Goal: Task Accomplishment & Management: Manage account settings

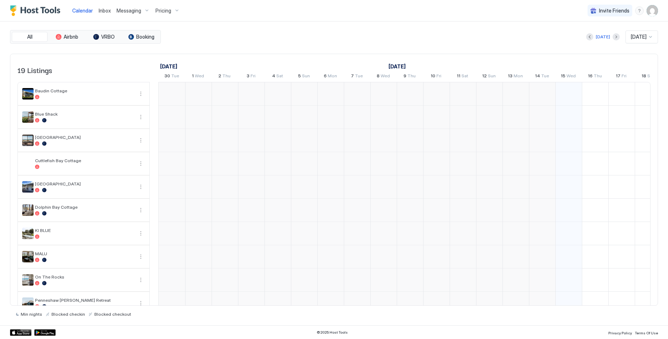
scroll to position [0, 397]
click at [655, 13] on img "User profile" at bounding box center [652, 10] width 11 height 11
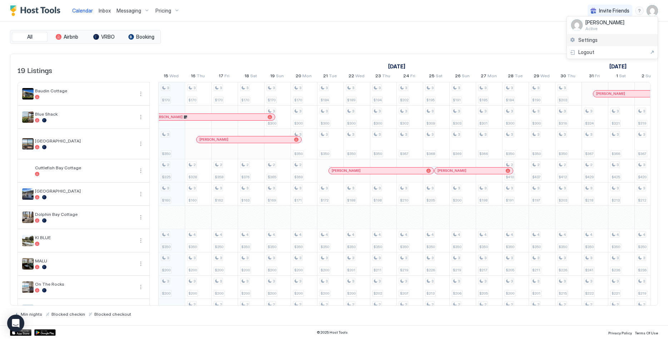
click at [583, 39] on span "Settings" at bounding box center [588, 40] width 19 height 6
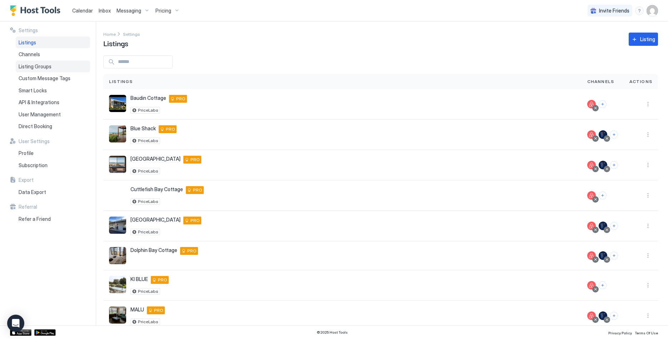
click at [52, 65] on div "Listing Groups" at bounding box center [53, 66] width 74 height 12
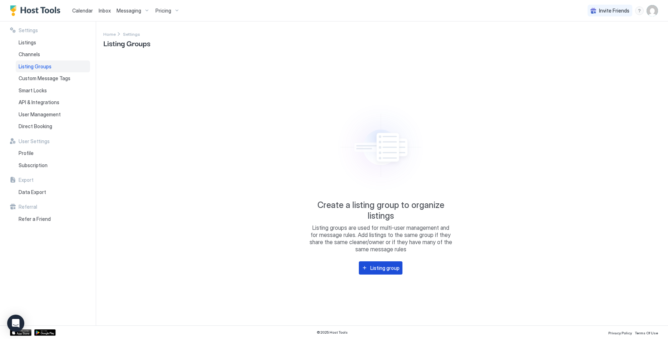
click at [389, 262] on button "Listing group" at bounding box center [381, 267] width 44 height 13
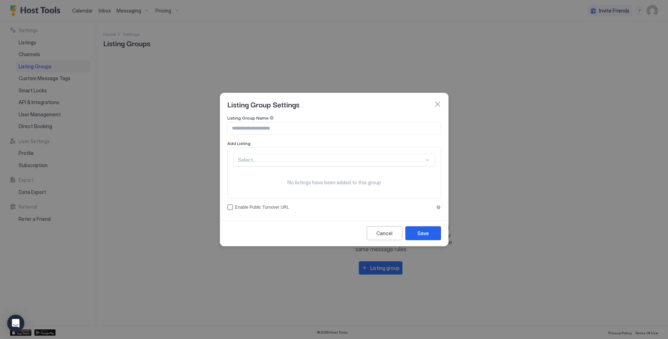
click at [297, 123] on input "Input Field" at bounding box center [334, 128] width 213 height 12
type input "**********"
click at [304, 163] on div "Select..." at bounding box center [334, 159] width 202 height 13
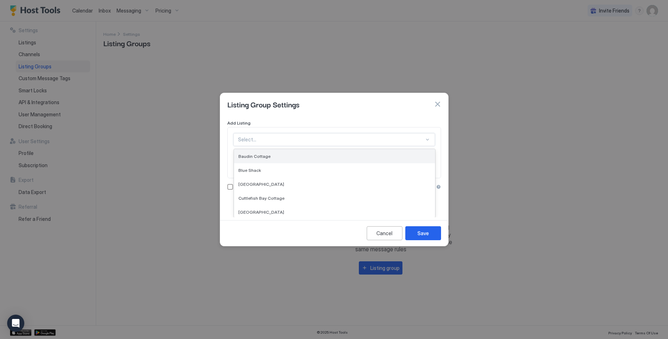
click at [306, 157] on div "Baudin Cottage" at bounding box center [334, 155] width 192 height 5
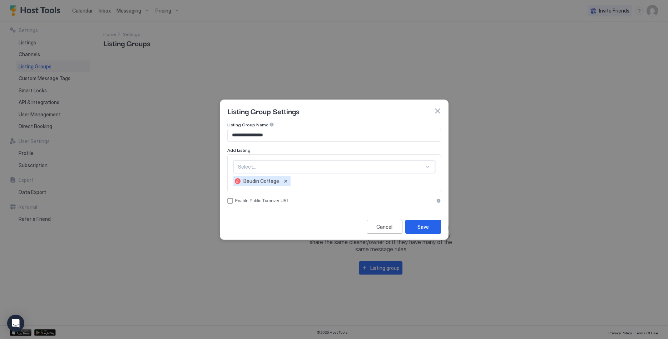
click at [309, 166] on div "option [PERSON_NAME], selected. Select..." at bounding box center [334, 166] width 202 height 13
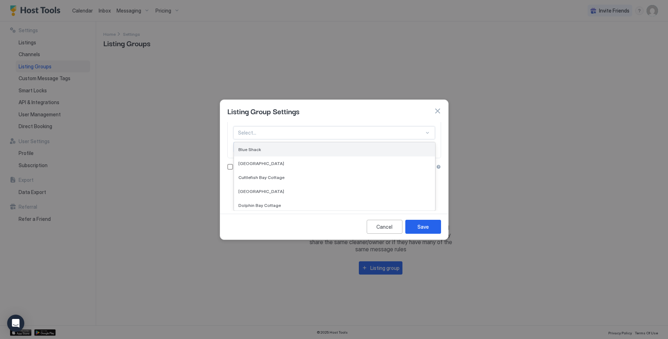
click at [313, 150] on div "Blue Shack" at bounding box center [334, 149] width 192 height 5
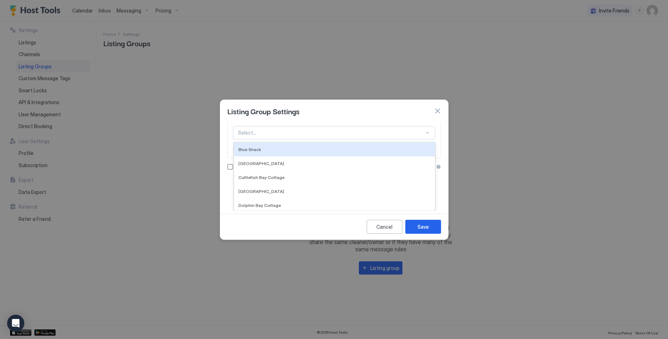
scroll to position [0, 0]
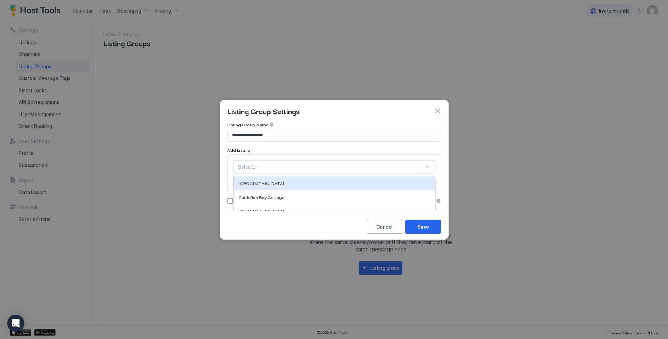
click at [311, 161] on div "option Blue Shack, selected. 17 results available. Use Up and Down to choose op…" at bounding box center [334, 166] width 202 height 13
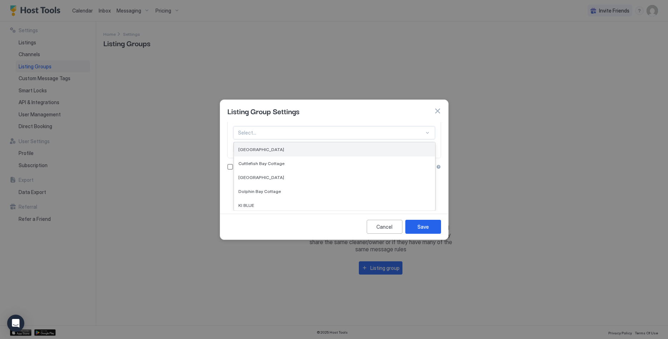
click at [314, 152] on div "[GEOGRAPHIC_DATA]" at bounding box center [334, 149] width 201 height 14
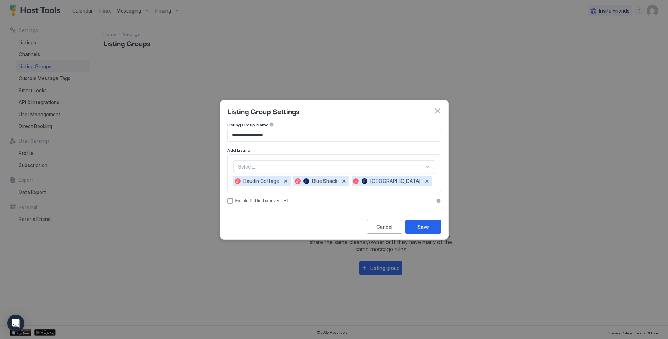
click at [313, 158] on div "Select... Baudin Cottage [GEOGRAPHIC_DATA]" at bounding box center [334, 173] width 214 height 38
click at [313, 167] on div "Select..." at bounding box center [334, 166] width 202 height 13
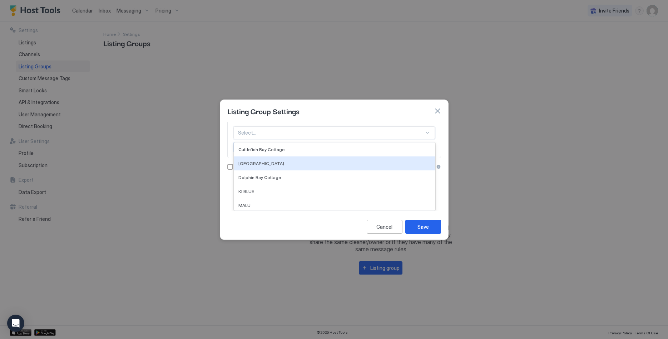
click at [316, 154] on div "Cuttlefish Bay Cottage" at bounding box center [334, 149] width 201 height 14
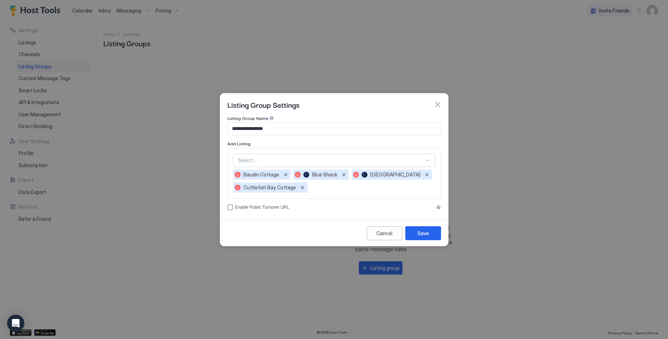
scroll to position [0, 0]
click at [310, 157] on div "option Cuttlefish Bay Cottage, selected. Select..." at bounding box center [334, 160] width 202 height 13
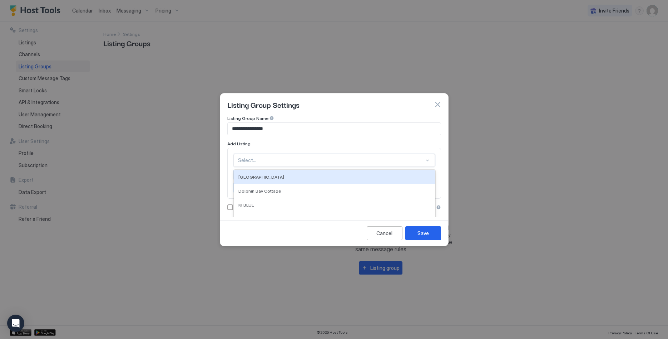
scroll to position [21, 0]
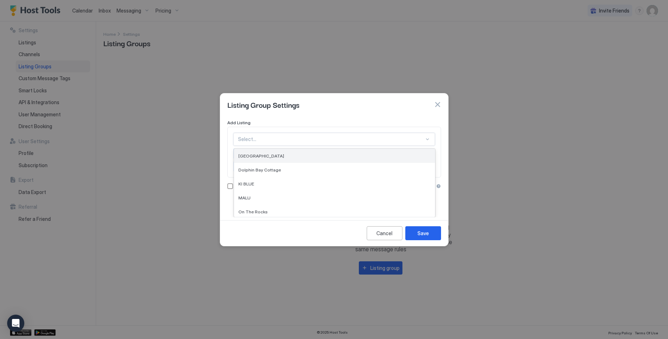
click at [309, 159] on div "[GEOGRAPHIC_DATA]" at bounding box center [334, 156] width 201 height 14
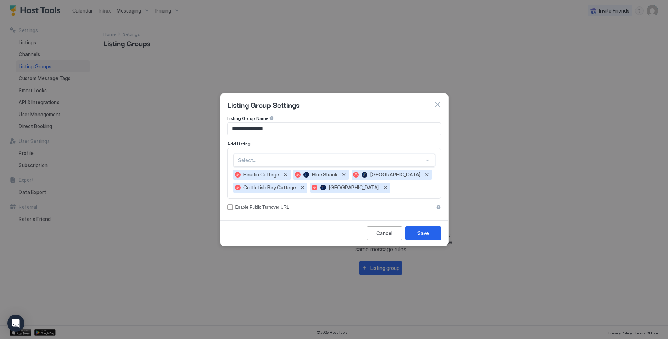
scroll to position [0, 0]
click at [309, 159] on div "option [GEOGRAPHIC_DATA], selected. Select..." at bounding box center [334, 160] width 202 height 13
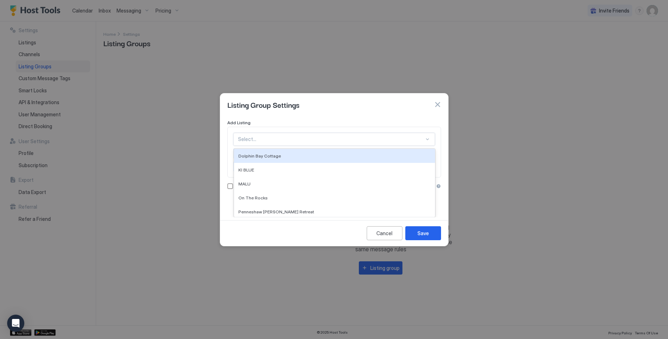
click at [309, 159] on div "Dolphin Bay Cottage" at bounding box center [334, 156] width 201 height 14
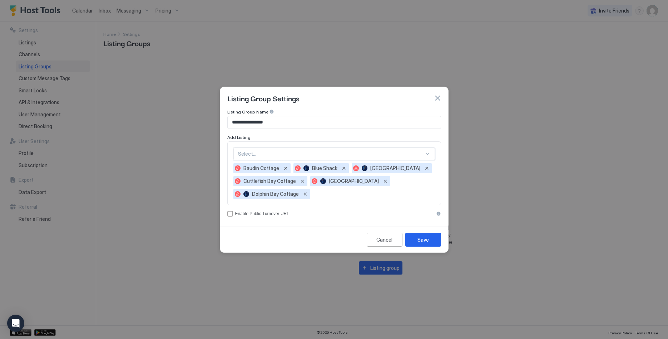
scroll to position [0, 0]
click at [309, 159] on div "option Dolphin Bay Cottage, selected. Select..." at bounding box center [334, 153] width 202 height 13
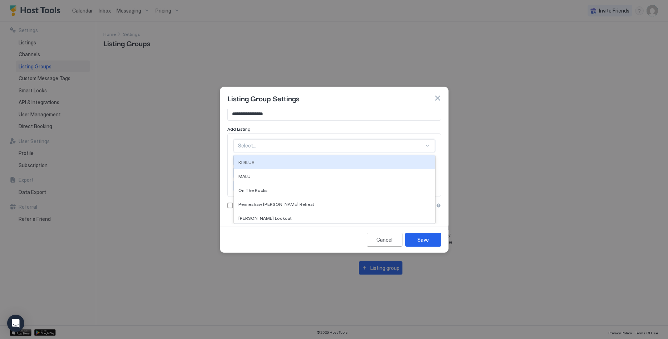
click at [309, 159] on div "KI BLUE" at bounding box center [334, 162] width 201 height 14
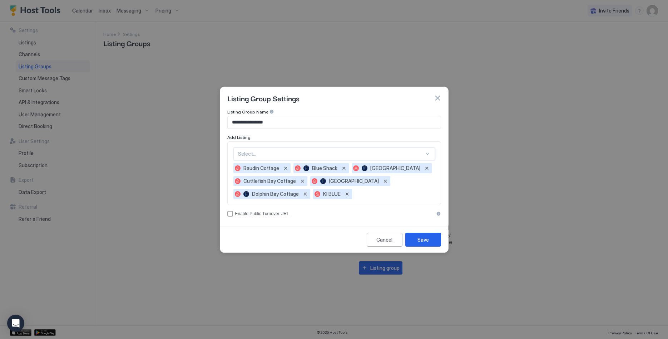
scroll to position [0, 0]
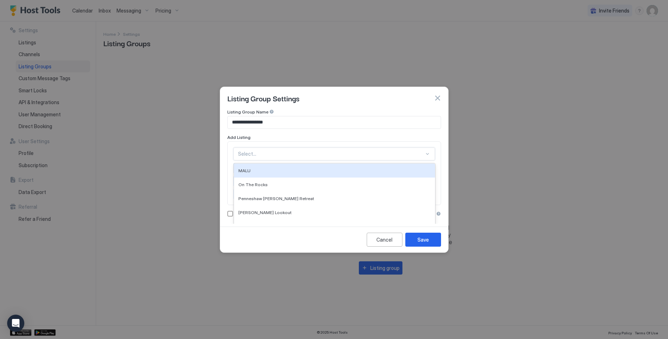
click at [309, 159] on div "option KI BLUE, selected. 12 results available. Use Up and Down to choose optio…" at bounding box center [334, 153] width 202 height 13
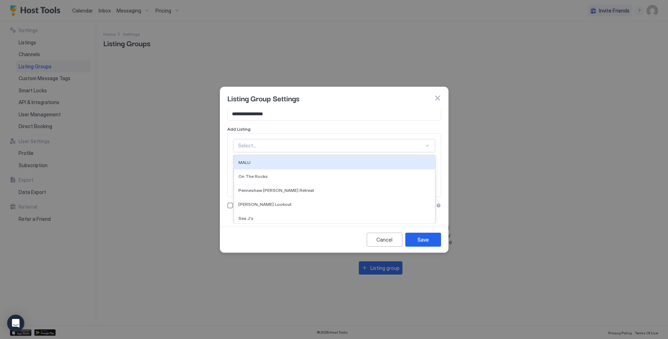
click at [309, 159] on div "MALU" at bounding box center [334, 162] width 201 height 14
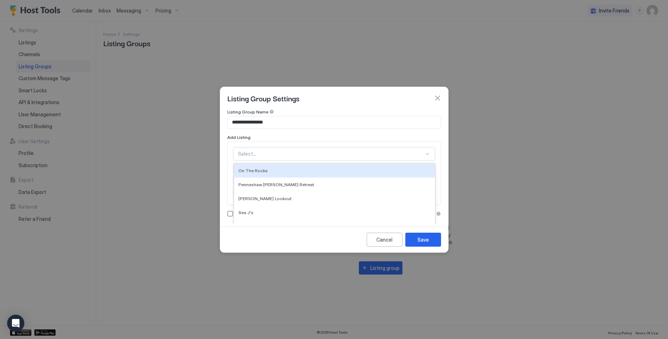
click at [309, 159] on div "option MALU, selected. 11 results available. Use Up and Down to choose options,…" at bounding box center [334, 153] width 202 height 13
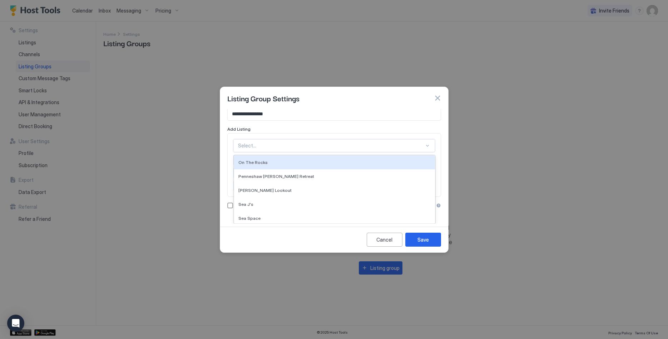
click at [309, 159] on div "On The Rocks" at bounding box center [334, 162] width 201 height 14
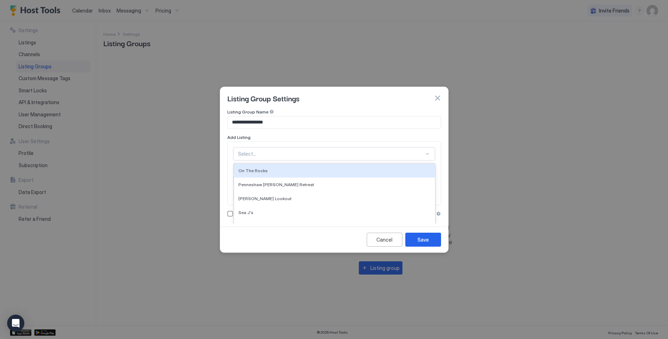
click at [309, 163] on div "Blue Shack" at bounding box center [321, 168] width 55 height 10
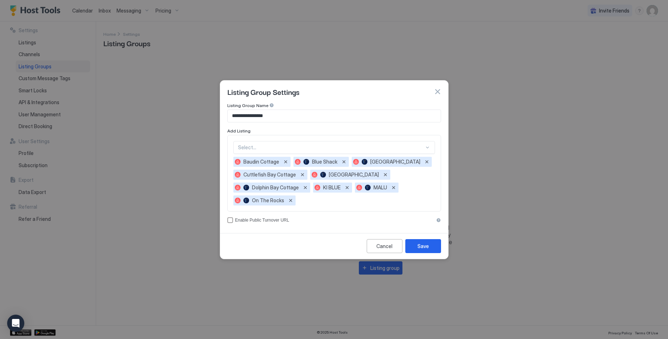
click at [309, 159] on div "Blue Shack" at bounding box center [321, 162] width 55 height 10
click at [312, 151] on div "Select..." at bounding box center [334, 147] width 202 height 13
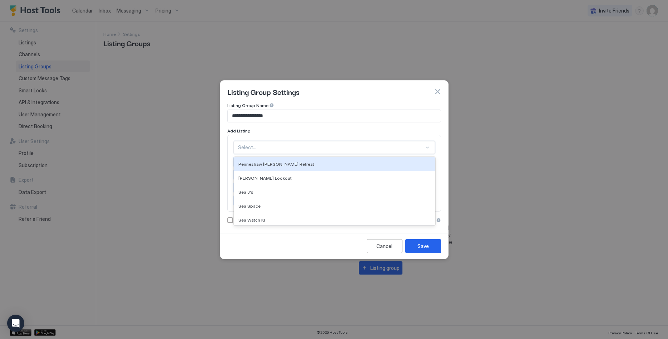
click at [312, 151] on div "Select..." at bounding box center [334, 147] width 202 height 13
click at [312, 150] on div at bounding box center [331, 147] width 186 height 6
click at [307, 161] on div "Penneshaw [PERSON_NAME] Retreat" at bounding box center [334, 164] width 201 height 14
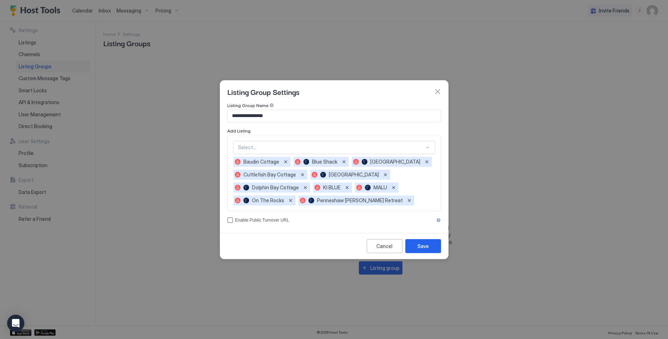
click at [309, 148] on div at bounding box center [331, 147] width 186 height 6
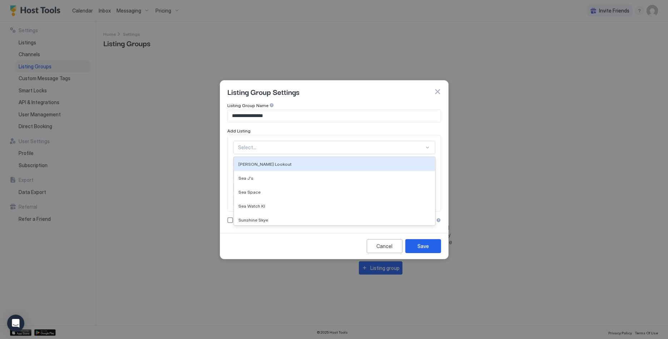
drag, startPoint x: 306, startPoint y: 165, endPoint x: 310, endPoint y: 157, distance: 8.8
click at [306, 165] on div "[PERSON_NAME] Lookout" at bounding box center [334, 163] width 192 height 5
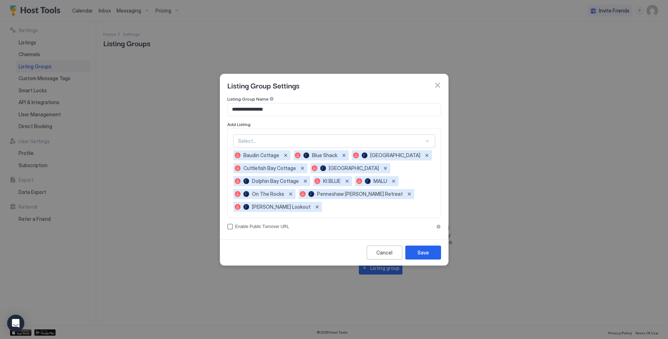
click at [311, 141] on div at bounding box center [331, 141] width 186 height 6
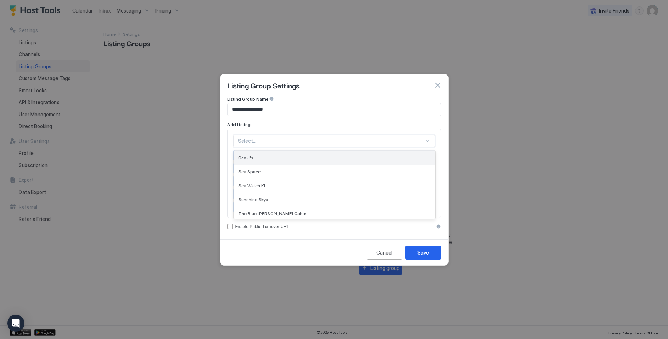
click at [304, 159] on div "Sea J's" at bounding box center [334, 157] width 192 height 5
click at [304, 138] on div at bounding box center [331, 141] width 186 height 6
click at [302, 157] on div "Sea Space" at bounding box center [334, 157] width 192 height 5
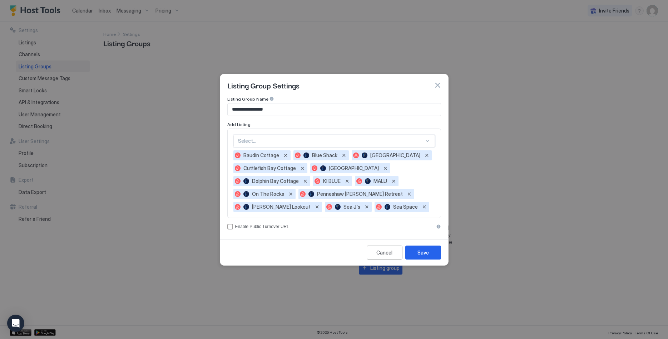
click at [302, 144] on div "Select..." at bounding box center [334, 140] width 202 height 13
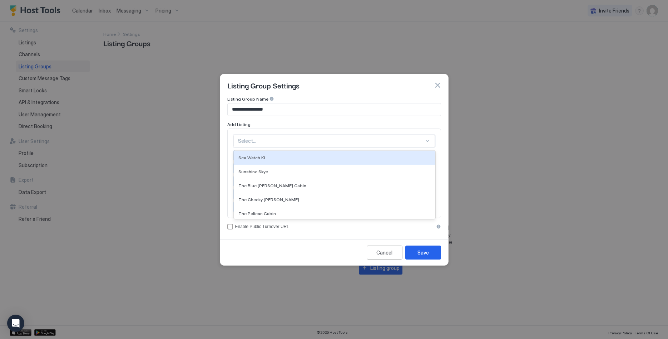
drag, startPoint x: 298, startPoint y: 158, endPoint x: 300, endPoint y: 153, distance: 5.9
click at [298, 159] on div "Sea Watch KI" at bounding box center [334, 157] width 192 height 5
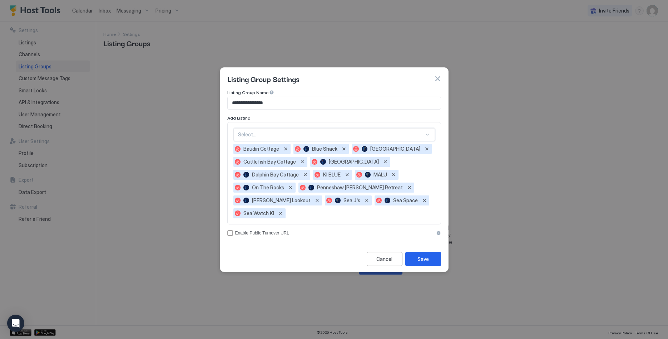
click at [302, 135] on div at bounding box center [331, 134] width 186 height 6
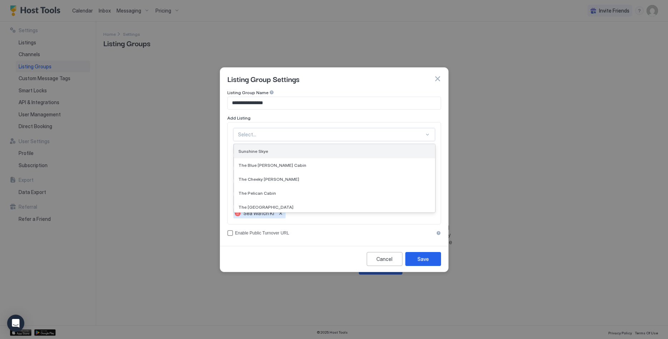
click at [300, 150] on div "Sunshine Skye" at bounding box center [334, 150] width 192 height 5
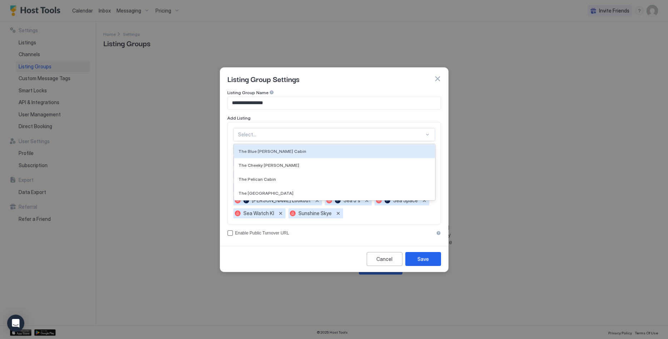
click at [301, 130] on div "Select..." at bounding box center [334, 134] width 202 height 13
click at [293, 146] on div "The Blue [PERSON_NAME] Cabin" at bounding box center [334, 151] width 201 height 14
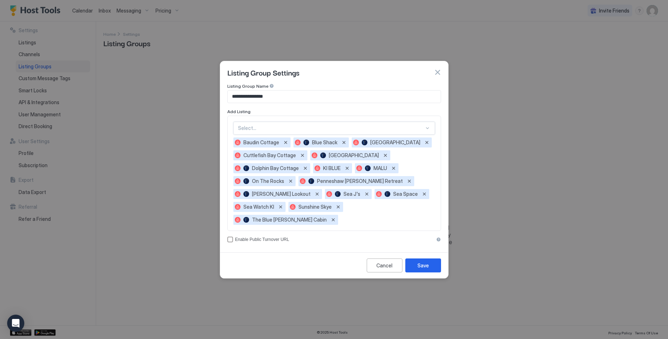
click at [294, 129] on div "Select..." at bounding box center [334, 128] width 202 height 13
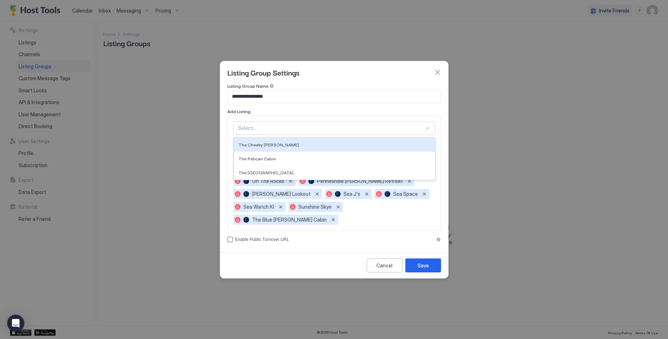
click at [280, 152] on div "The Cheeky [PERSON_NAME]" at bounding box center [334, 145] width 201 height 14
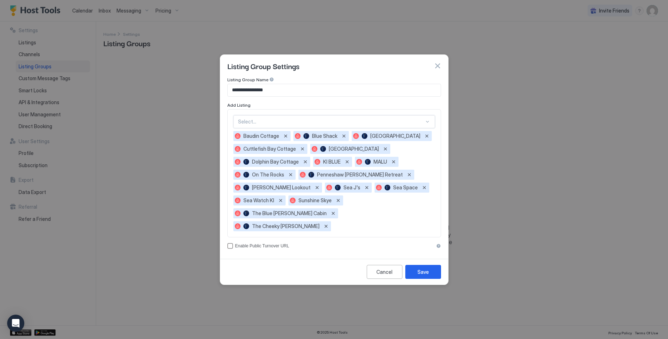
click at [281, 123] on div "Select..." at bounding box center [334, 121] width 202 height 13
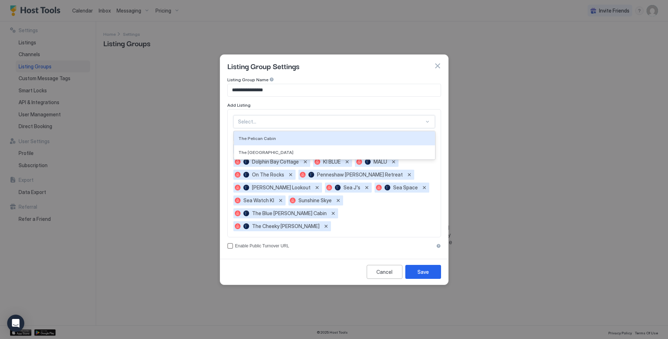
click at [275, 145] on div "The Pelican Cabin" at bounding box center [334, 138] width 201 height 14
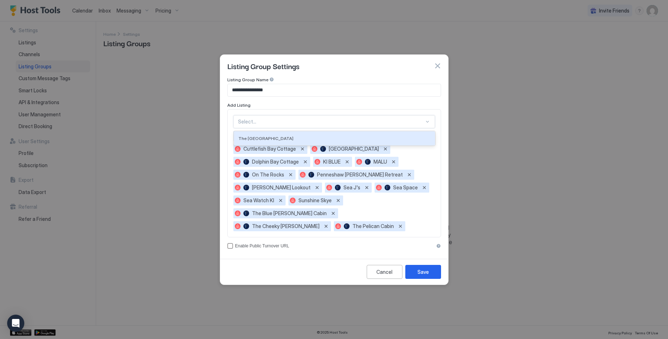
click at [276, 125] on div at bounding box center [331, 121] width 186 height 6
click at [276, 140] on div "The [GEOGRAPHIC_DATA]" at bounding box center [334, 138] width 201 height 14
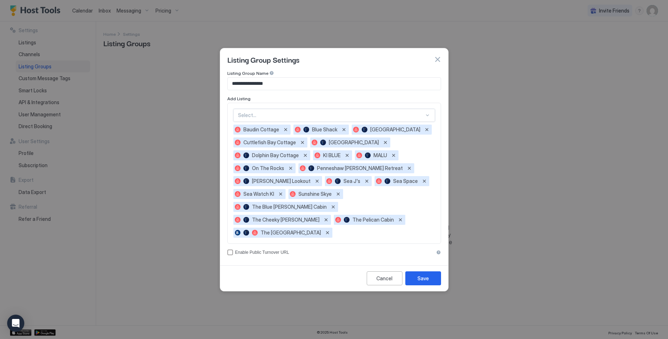
click at [437, 250] on div "accessCode" at bounding box center [438, 252] width 5 height 5
click at [422, 274] on div "Save" at bounding box center [423, 278] width 11 height 8
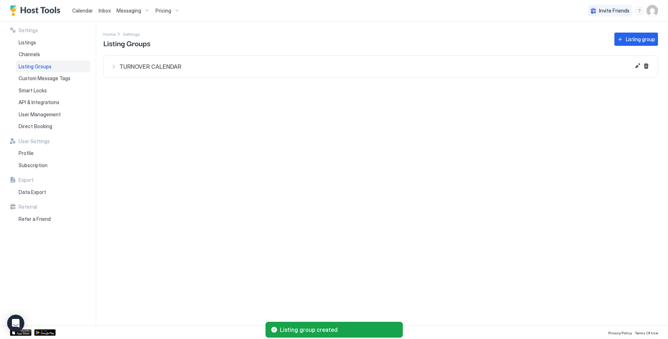
click at [131, 69] on span "TURNOVER CALENDAR" at bounding box center [384, 66] width 531 height 7
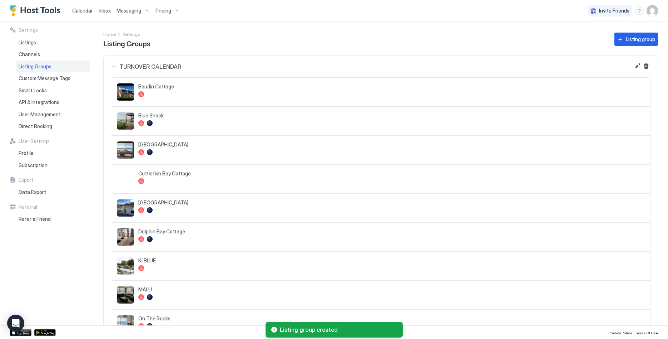
click at [131, 67] on span "TURNOVER CALENDAR" at bounding box center [384, 66] width 531 height 7
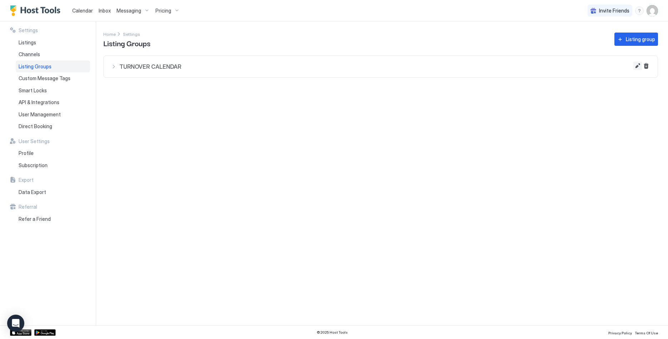
click at [636, 63] on button "Edit" at bounding box center [638, 65] width 9 height 9
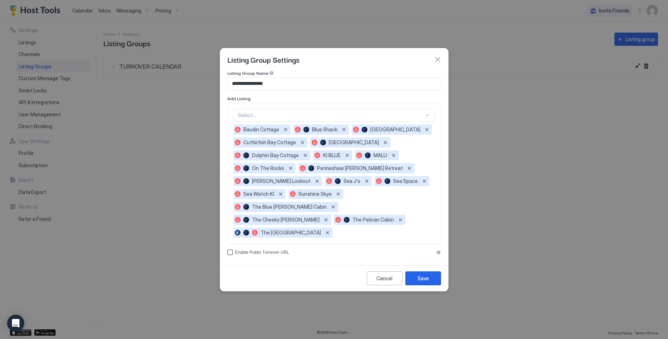
click at [247, 250] on div "Enable Public Turnover URL" at bounding box center [334, 252] width 199 height 5
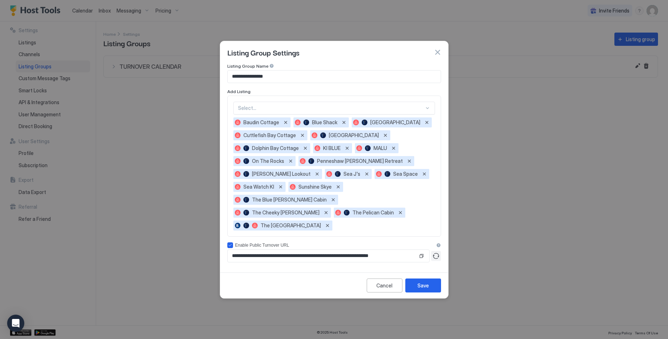
click at [435, 251] on button "Generate turnover URL" at bounding box center [436, 256] width 10 height 10
click at [422, 252] on button "Copy" at bounding box center [421, 255] width 7 height 7
click at [437, 251] on button "Generate turnover URL" at bounding box center [436, 256] width 10 height 10
type input "**********"
click at [422, 252] on button "Copy" at bounding box center [421, 255] width 7 height 7
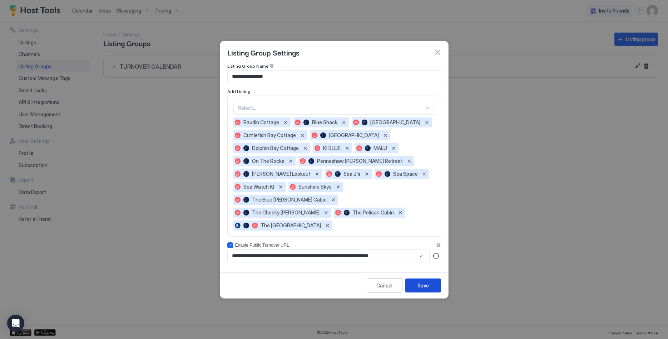
click at [425, 281] on div "Save" at bounding box center [423, 285] width 11 height 8
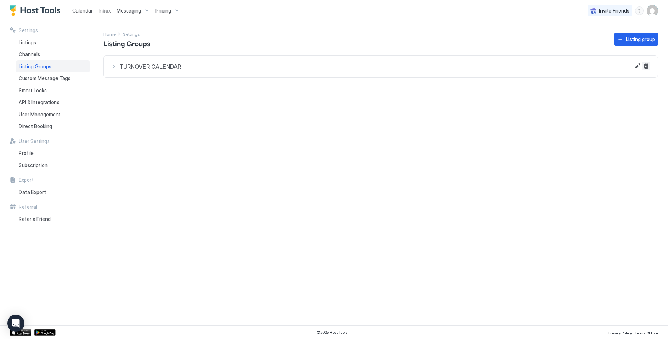
click at [649, 68] on button "Delete" at bounding box center [646, 65] width 9 height 9
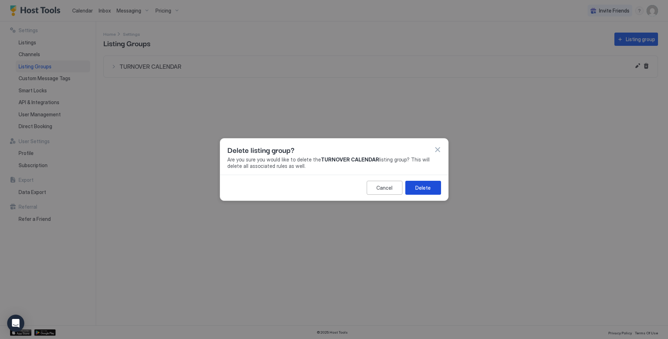
click at [414, 187] on button "Delete" at bounding box center [423, 188] width 36 height 14
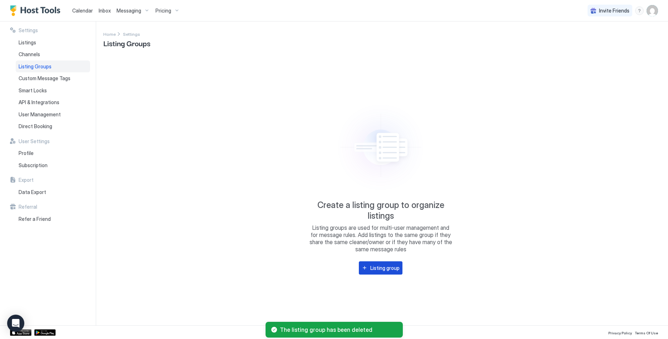
click at [392, 266] on div "Listing group" at bounding box center [384, 268] width 29 height 8
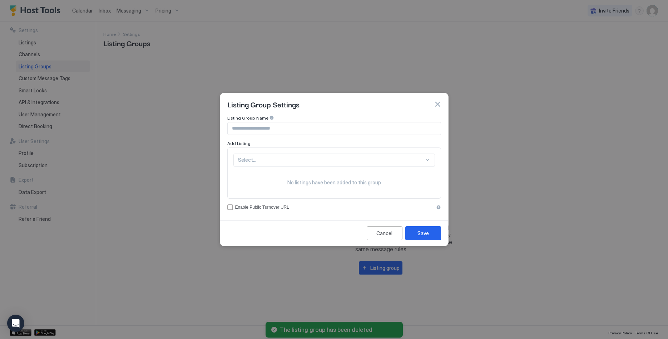
click at [280, 131] on input "Input Field" at bounding box center [334, 128] width 213 height 12
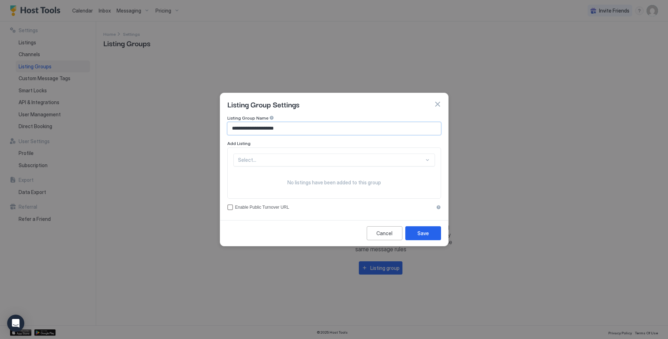
type input "**********"
click at [272, 159] on div "Select..." at bounding box center [334, 159] width 202 height 13
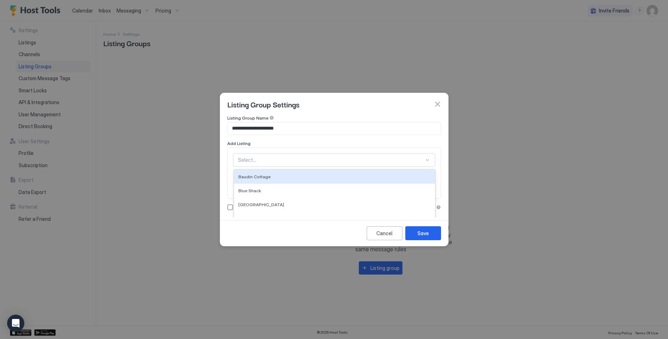
scroll to position [20, 0]
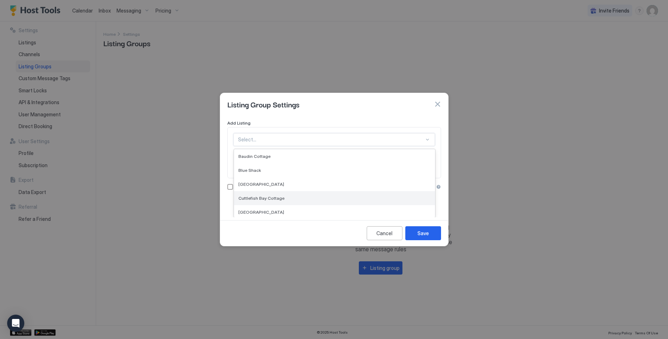
click at [290, 199] on div "Cuttlefish Bay Cottage" at bounding box center [334, 197] width 192 height 5
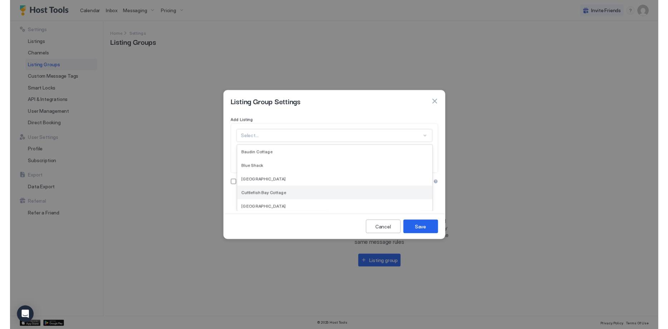
scroll to position [0, 0]
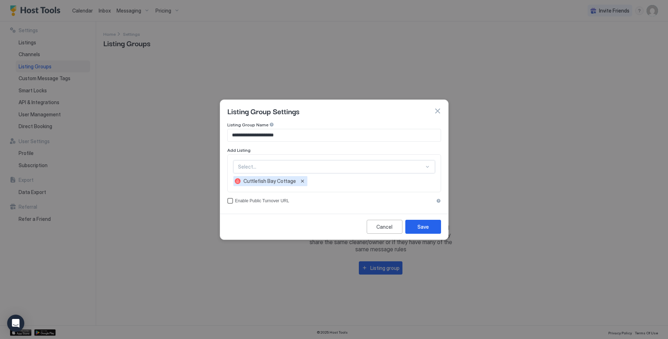
click at [275, 200] on div "Enable Public Turnover URL" at bounding box center [334, 200] width 199 height 5
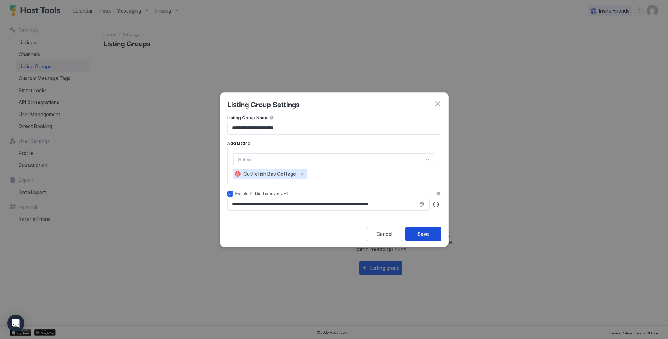
click at [426, 234] on div "Save" at bounding box center [423, 234] width 11 height 8
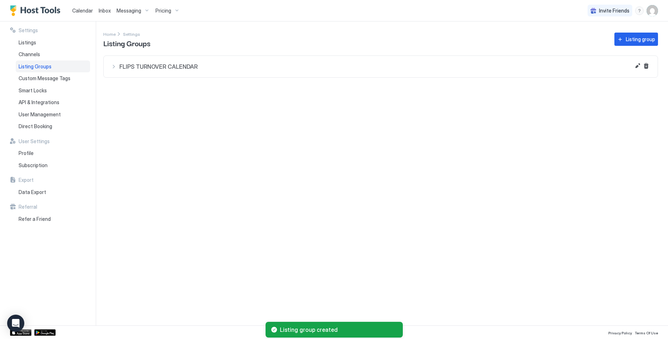
click at [201, 76] on button "FLIPS TURNOVER CALENDAR" at bounding box center [381, 66] width 554 height 21
click at [636, 68] on button "Edit" at bounding box center [638, 65] width 9 height 9
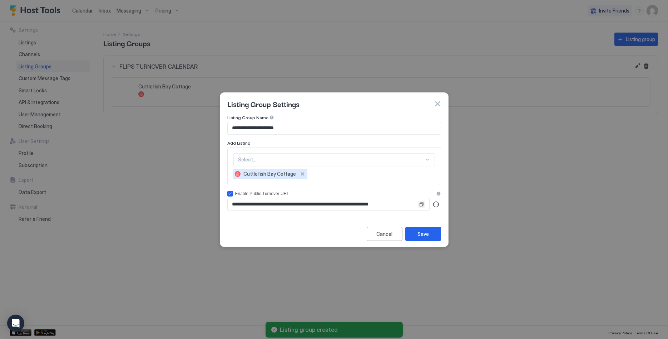
click at [419, 205] on button "Copy" at bounding box center [421, 204] width 7 height 7
click at [420, 203] on button "Copy" at bounding box center [421, 204] width 7 height 7
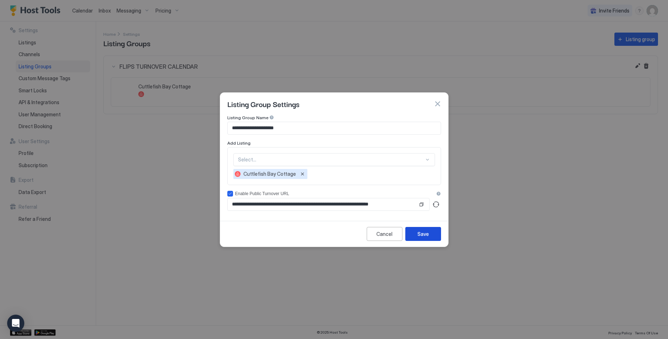
click at [428, 232] on div "Save" at bounding box center [423, 234] width 11 height 8
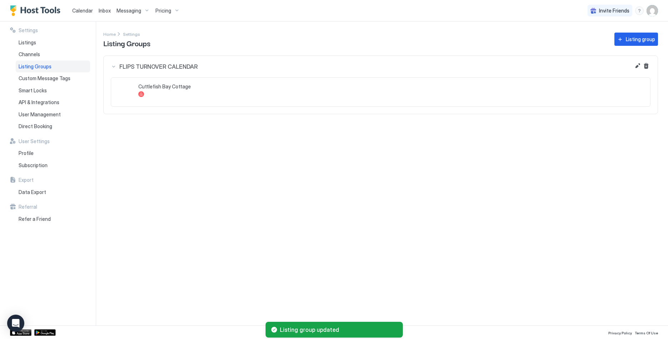
click at [162, 92] on div at bounding box center [391, 94] width 506 height 6
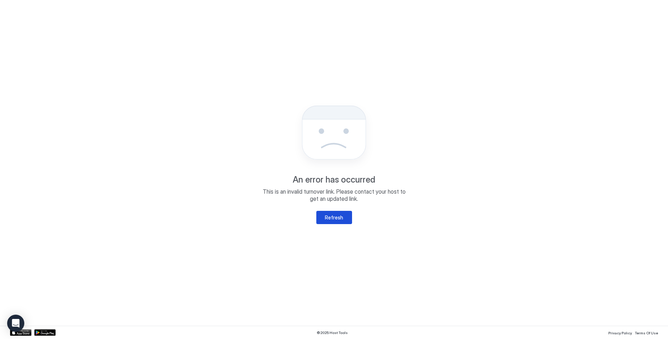
click at [339, 223] on button "Refresh" at bounding box center [334, 217] width 36 height 13
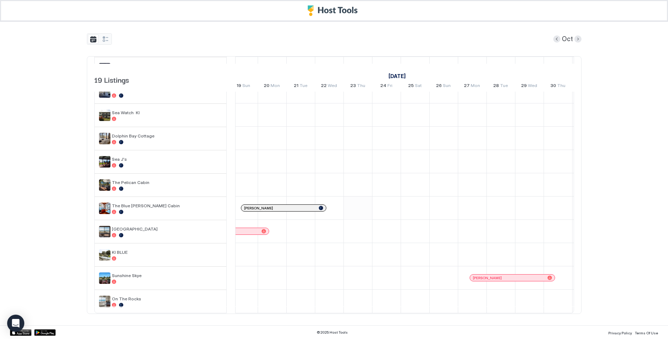
click at [354, 201] on div at bounding box center [358, 207] width 28 height 23
click at [411, 205] on div at bounding box center [415, 207] width 28 height 23
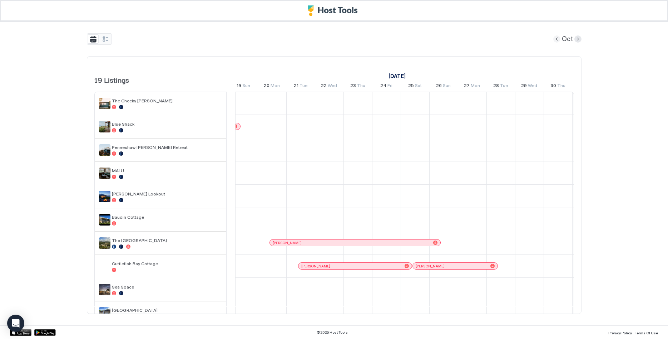
click at [561, 39] on button "Previous month" at bounding box center [556, 38] width 7 height 7
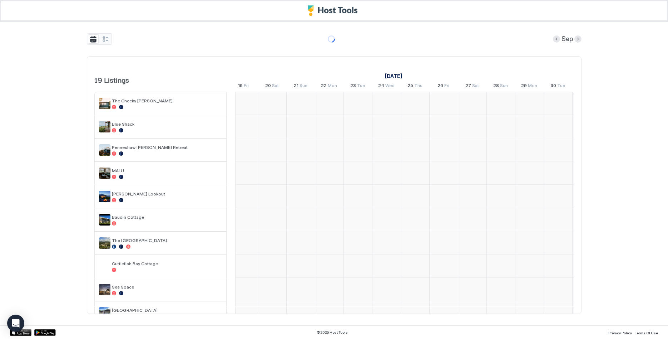
scroll to position [0, 429]
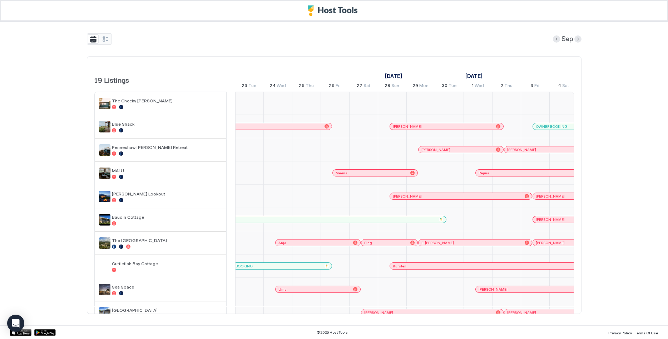
click at [574, 38] on div "Sep" at bounding box center [567, 38] width 29 height 11
click at [577, 39] on button "Next month" at bounding box center [578, 38] width 7 height 7
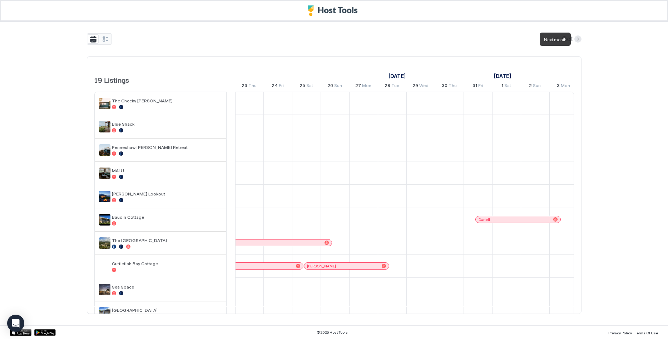
click at [576, 43] on div "Oct" at bounding box center [567, 38] width 28 height 11
click at [580, 36] on button "Next month" at bounding box center [578, 38] width 7 height 7
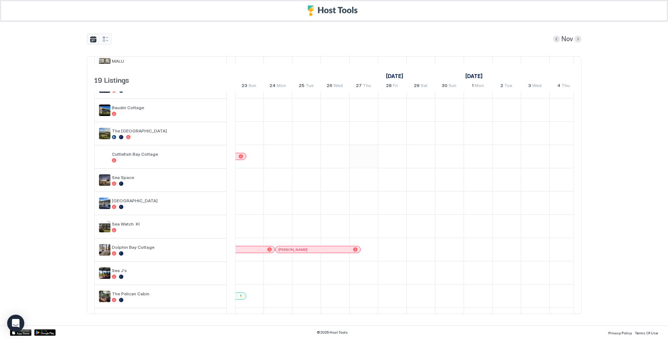
scroll to position [0, 418]
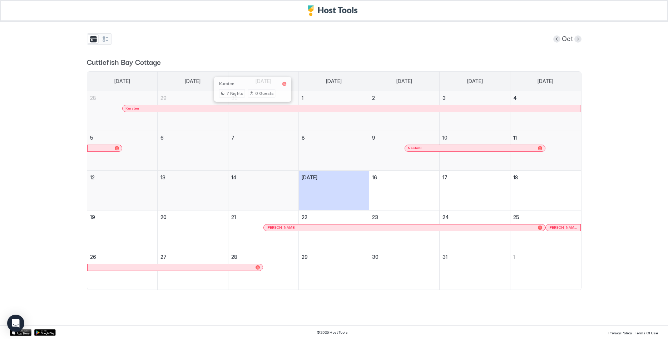
click at [251, 107] on div at bounding box center [251, 108] width 6 height 6
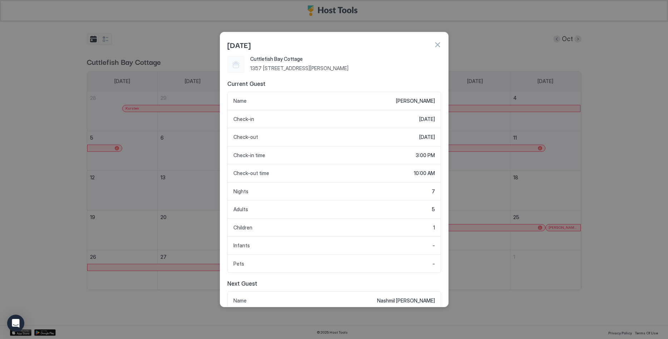
click at [437, 44] on button "button" at bounding box center [437, 44] width 7 height 7
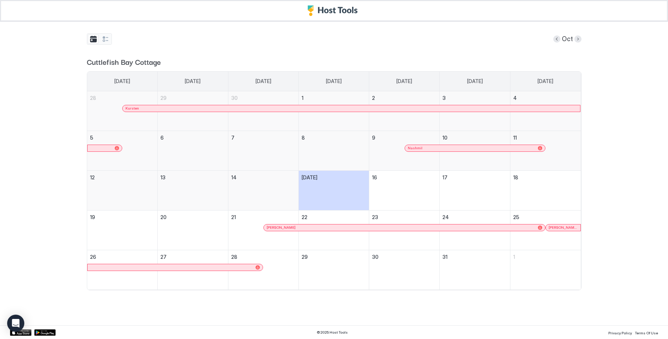
click at [573, 39] on div "Oct" at bounding box center [567, 38] width 28 height 11
click at [580, 39] on button "Next month" at bounding box center [578, 38] width 7 height 7
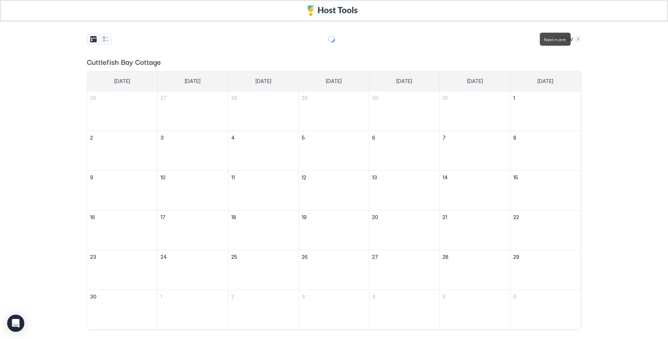
click at [581, 38] on button "Next month" at bounding box center [578, 38] width 7 height 7
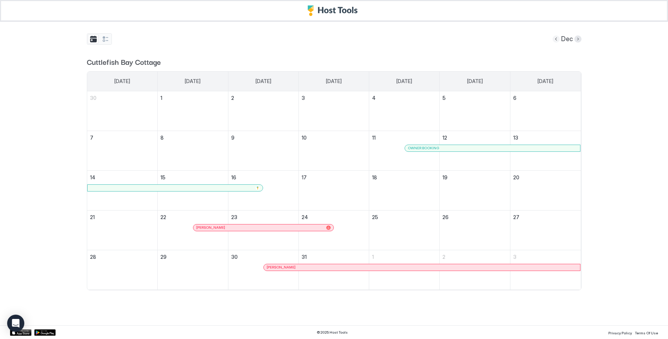
click at [558, 40] on button "Previous month" at bounding box center [556, 38] width 7 height 7
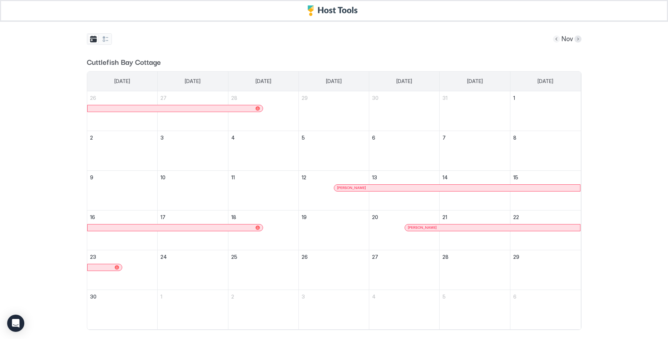
click at [558, 40] on button "Previous month" at bounding box center [556, 38] width 7 height 7
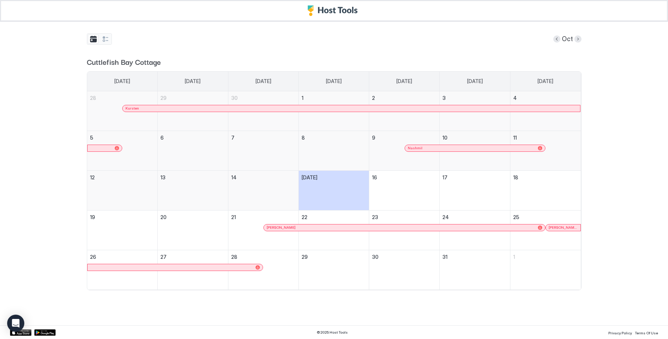
click at [339, 229] on div "Christine" at bounding box center [401, 227] width 269 height 5
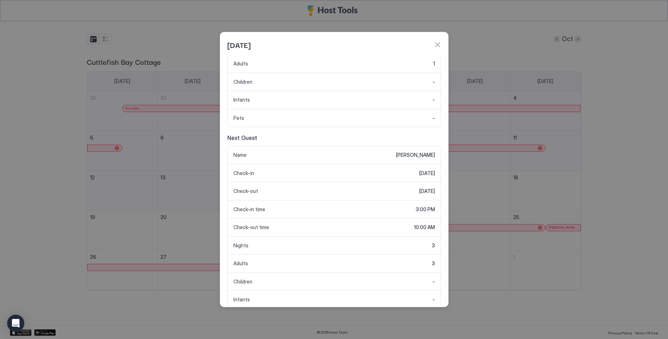
scroll to position [146, 0]
click at [440, 42] on button "button" at bounding box center [437, 44] width 7 height 7
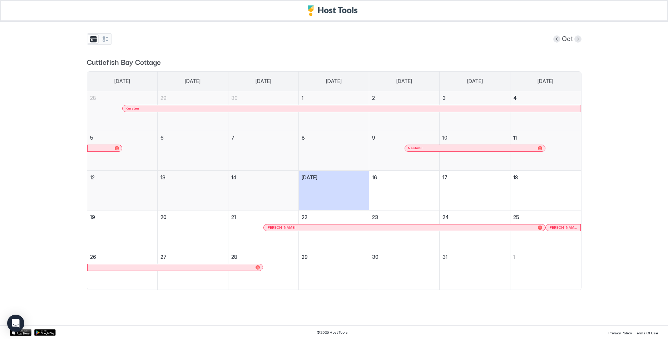
click at [324, 231] on link "Christine" at bounding box center [405, 227] width 282 height 7
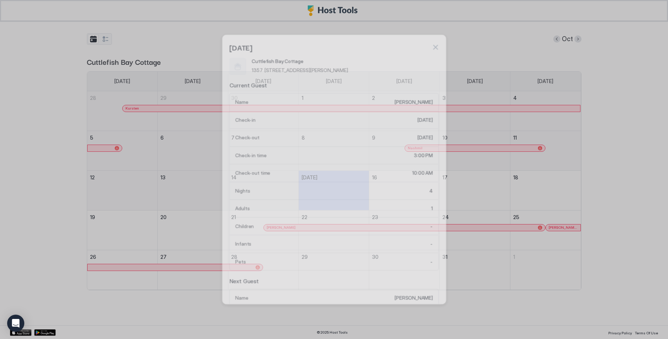
click at [322, 228] on div "Children -" at bounding box center [334, 226] width 209 height 18
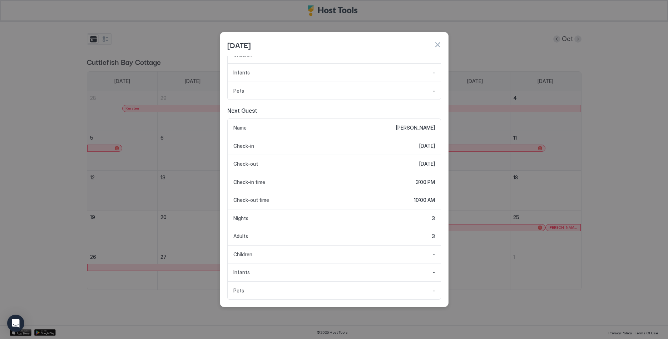
scroll to position [27, 0]
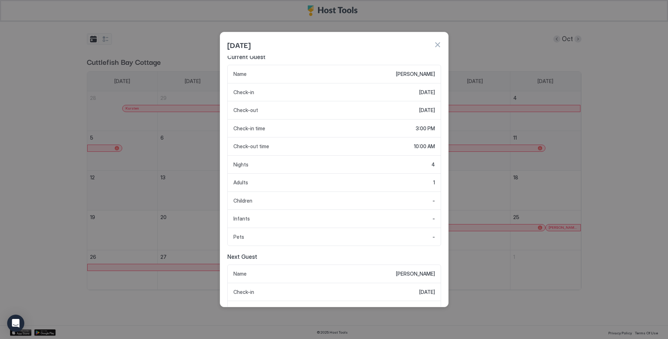
click at [440, 45] on button "button" at bounding box center [437, 44] width 7 height 7
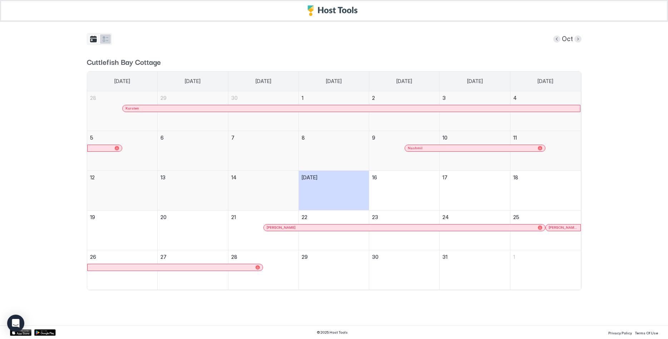
click at [108, 37] on button "tab-group" at bounding box center [105, 38] width 11 height 9
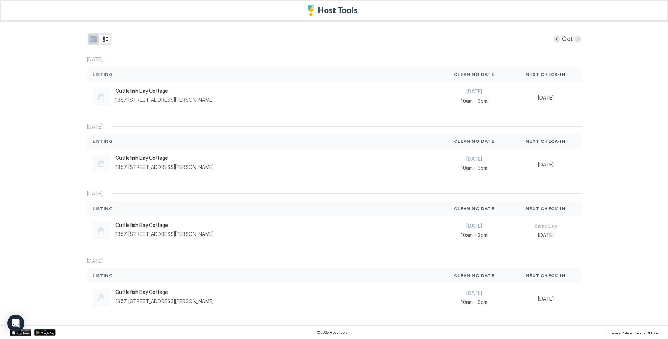
click at [95, 38] on button "tab-group" at bounding box center [93, 38] width 11 height 9
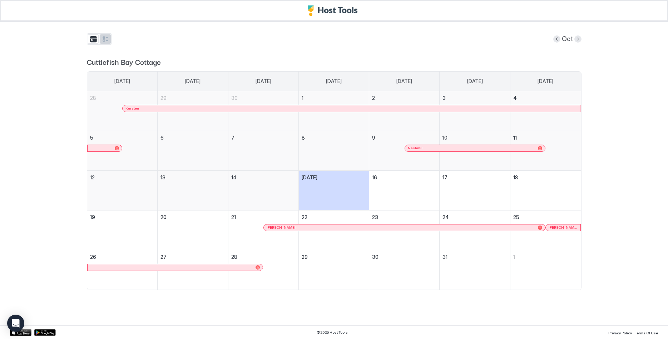
click at [102, 37] on button "tab-group" at bounding box center [105, 38] width 11 height 9
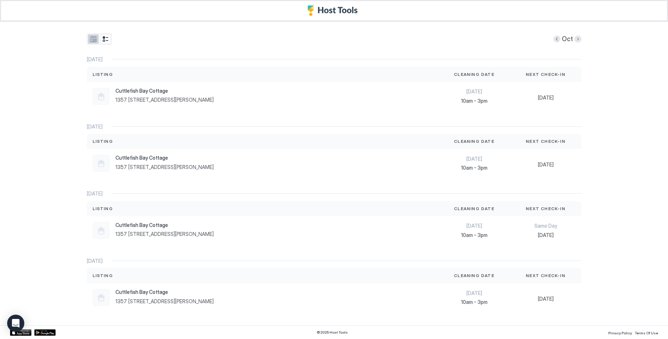
click at [97, 38] on button "tab-group" at bounding box center [93, 38] width 11 height 9
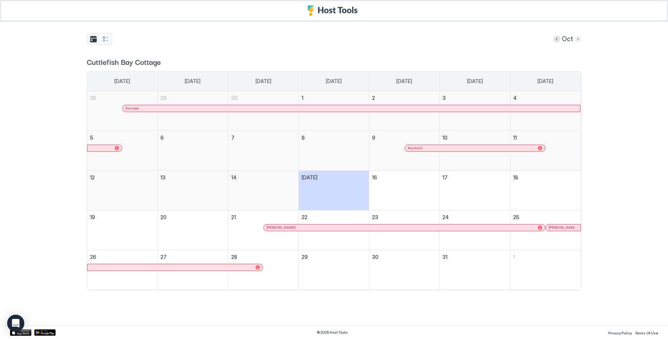
click at [580, 40] on button "Next month" at bounding box center [578, 38] width 7 height 7
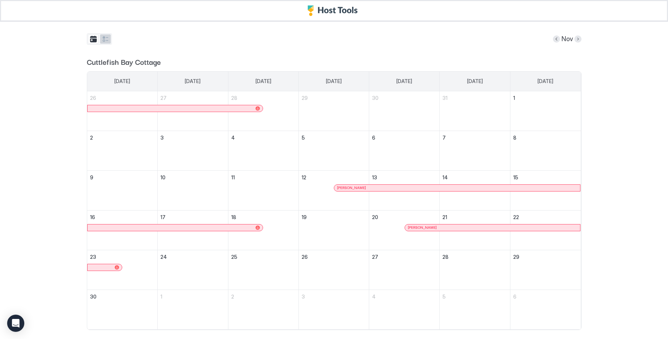
click at [100, 38] on button "tab-group" at bounding box center [105, 38] width 11 height 9
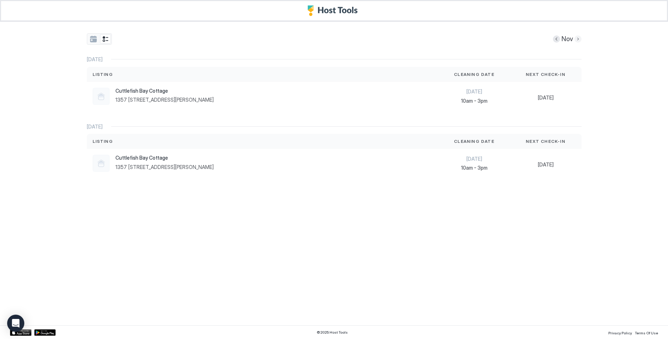
click at [576, 40] on button "Next month" at bounding box center [578, 38] width 7 height 7
click at [558, 40] on button "Previous month" at bounding box center [556, 38] width 7 height 7
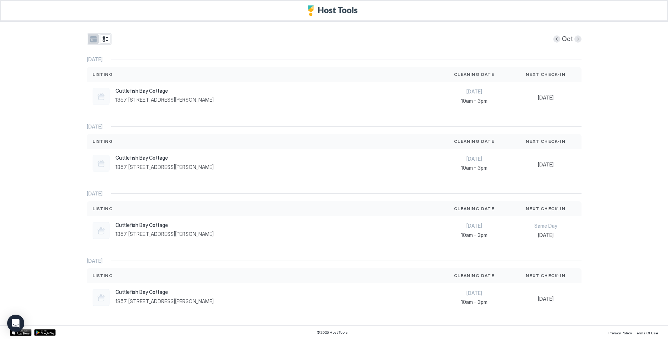
click at [91, 37] on button "tab-group" at bounding box center [93, 38] width 11 height 9
